Goal: Find specific page/section: Find specific page/section

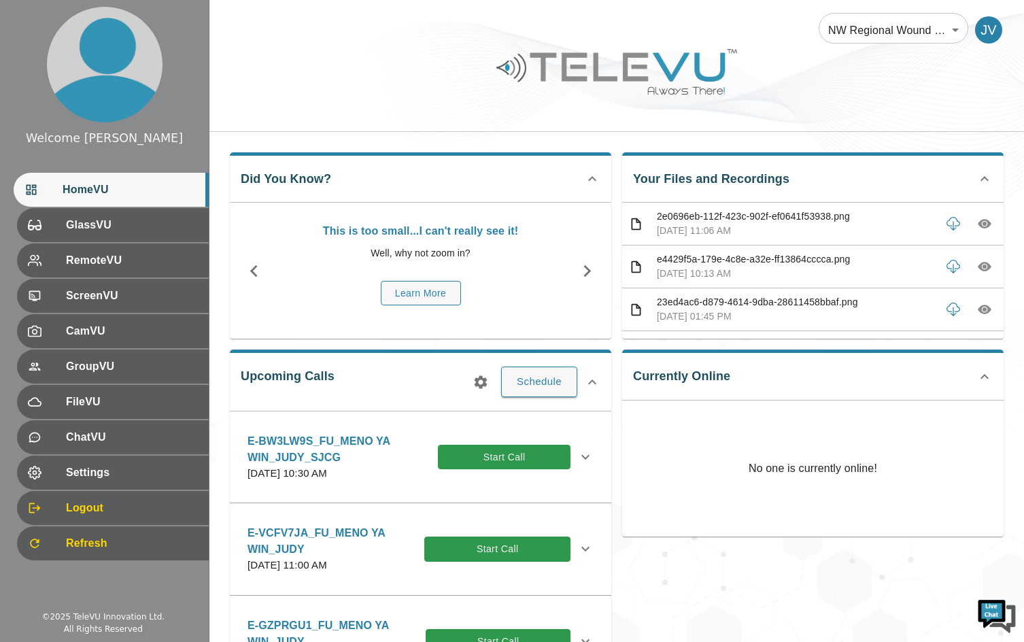
drag, startPoint x: 803, startPoint y: 311, endPoint x: 801, endPoint y: 304, distance: 6.9
click at [801, 305] on div "23ed4ac6-d879-4614-9dba-28611458bbaf.png [DATE] 01:45 PM" at bounding box center [796, 309] width 278 height 29
click at [978, 305] on icon "button" at bounding box center [985, 310] width 14 height 10
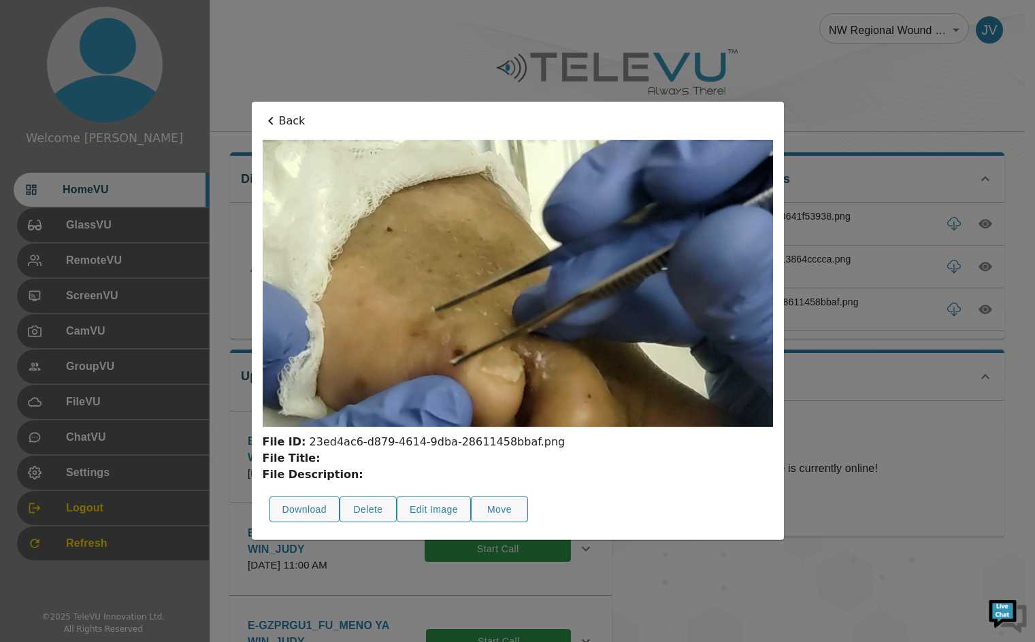
click at [286, 121] on p "Back" at bounding box center [518, 121] width 510 height 16
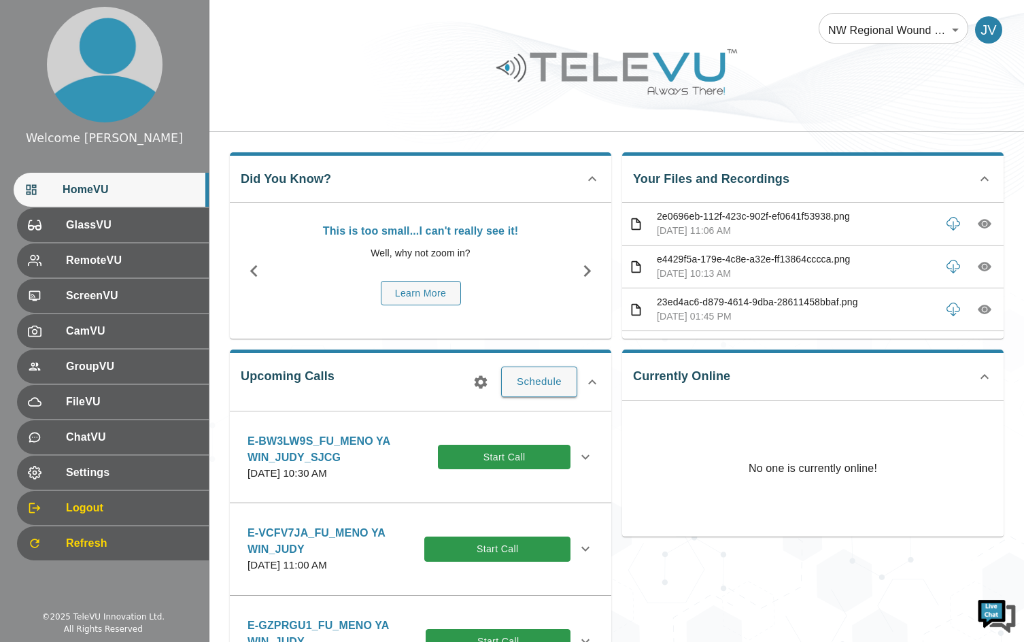
click at [978, 271] on icon "button" at bounding box center [985, 267] width 14 height 14
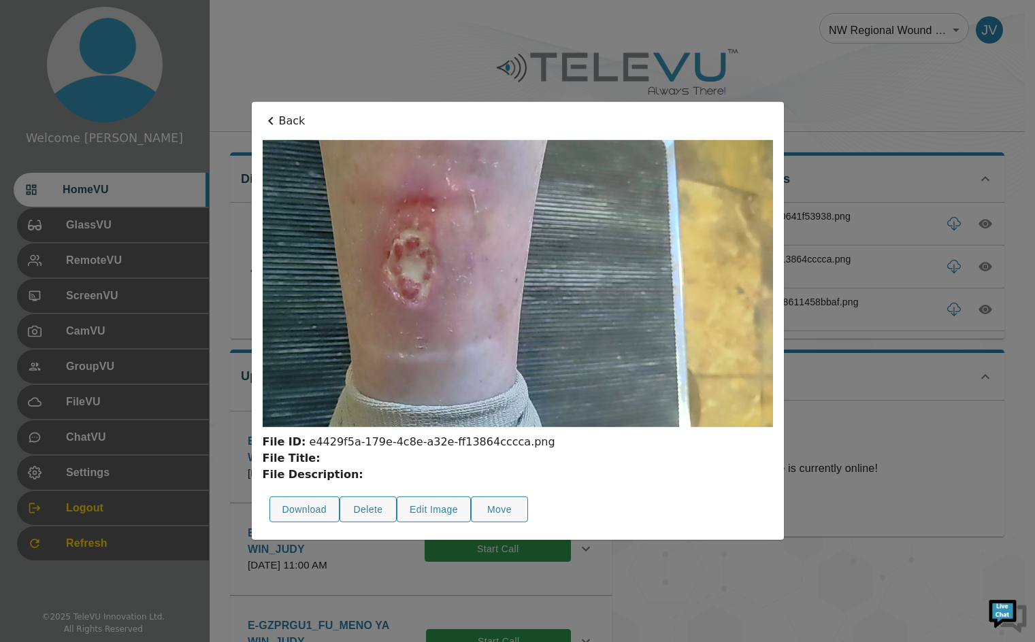
click at [284, 123] on p "Back" at bounding box center [518, 121] width 510 height 16
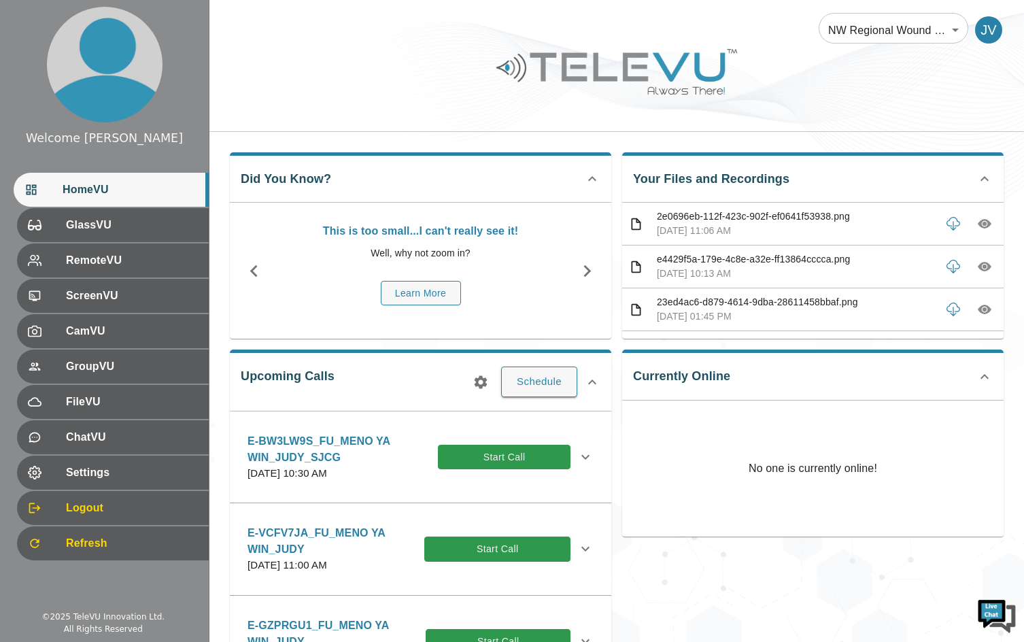
click at [983, 223] on icon "button" at bounding box center [985, 224] width 4 height 4
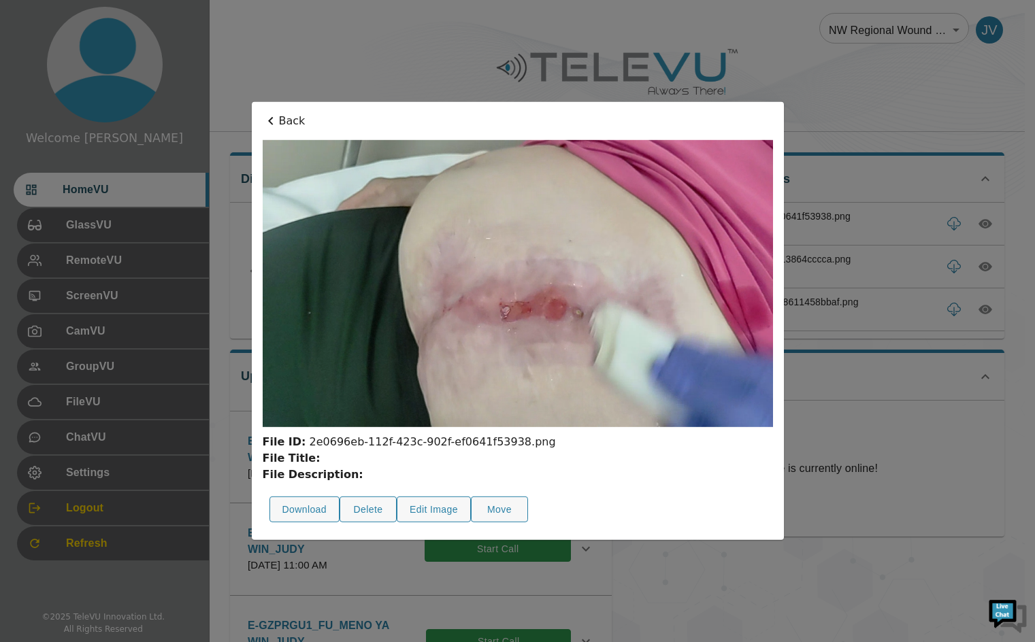
click at [282, 120] on p "Back" at bounding box center [518, 121] width 510 height 16
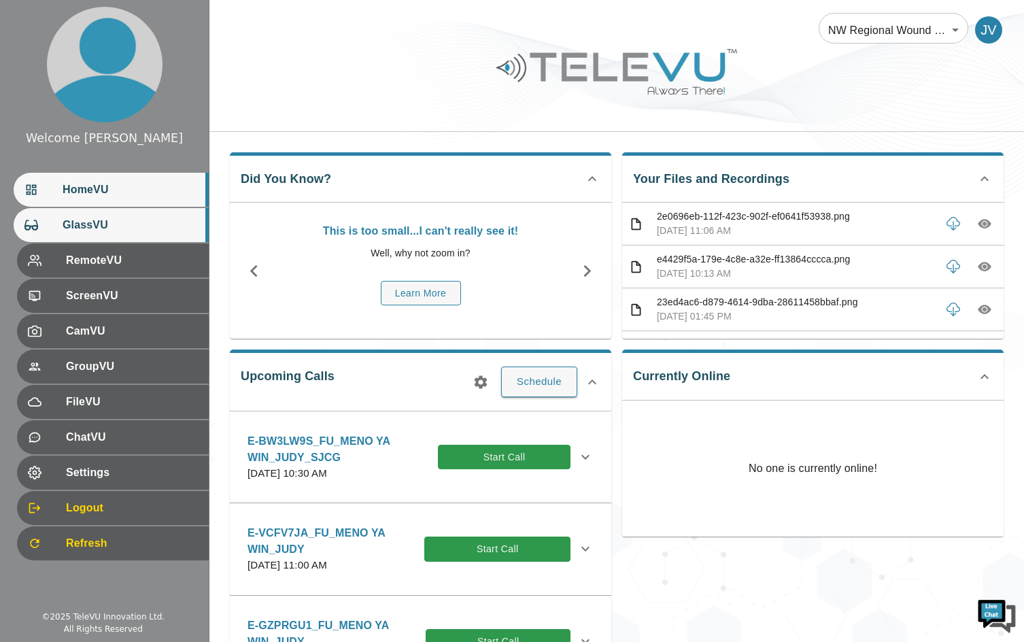
click at [106, 222] on span "GlassVU" at bounding box center [130, 225] width 135 height 16
